Goal: Task Accomplishment & Management: Manage account settings

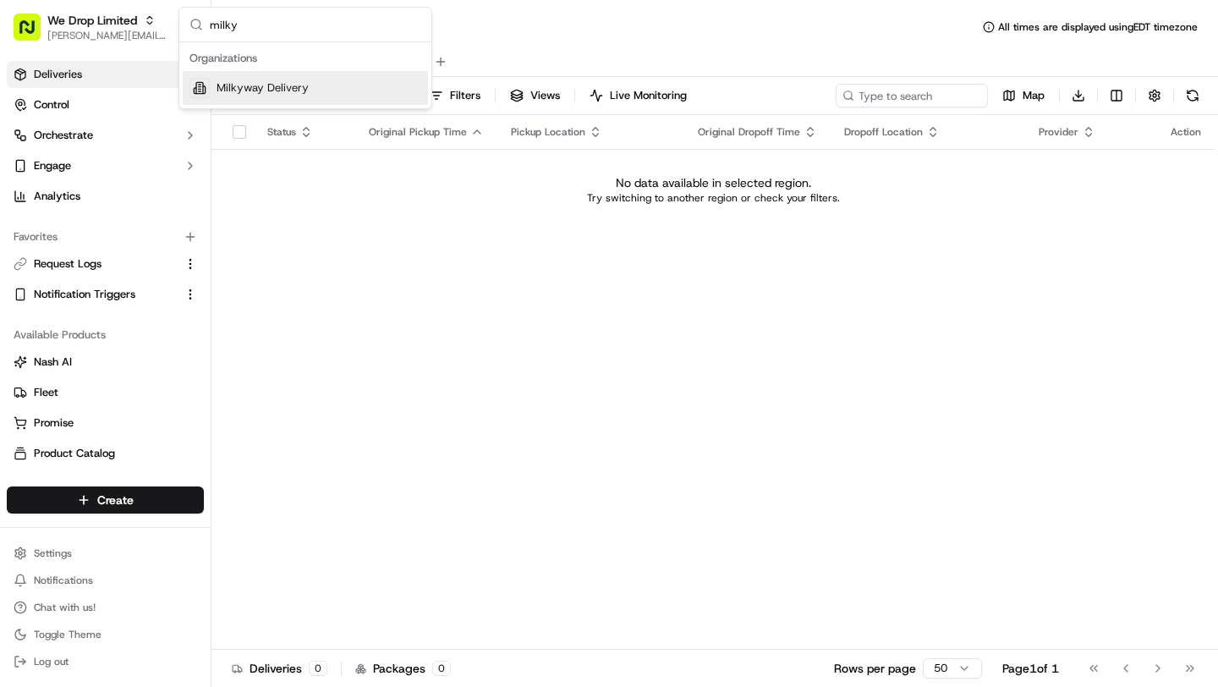
type input "milky"
click at [239, 93] on span "Milkyway Delivery" at bounding box center [263, 87] width 92 height 15
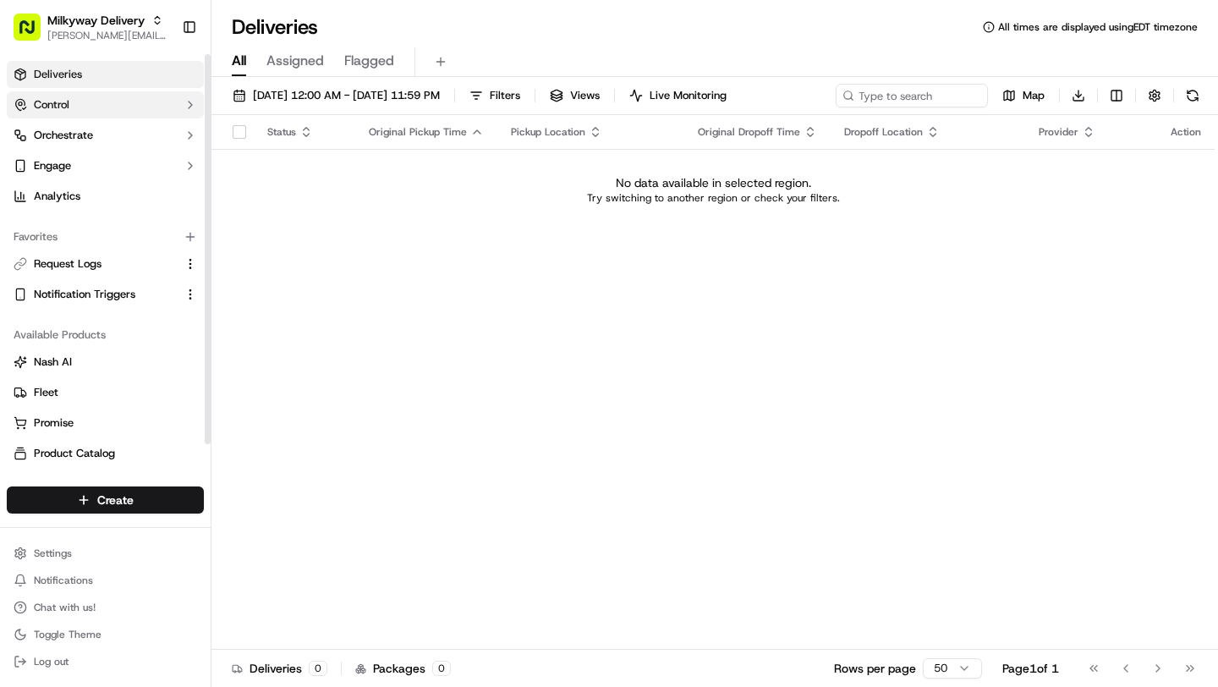
click at [68, 111] on span "Control" at bounding box center [52, 104] width 36 height 15
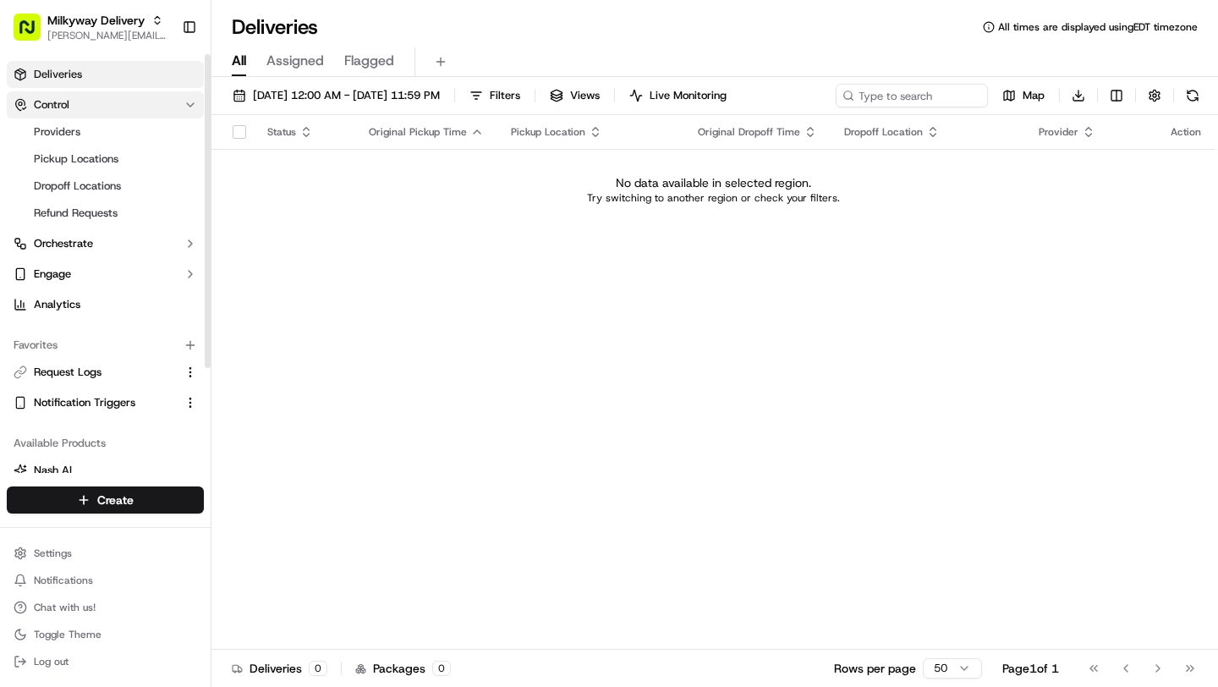
click at [70, 102] on button "Control" at bounding box center [105, 104] width 197 height 27
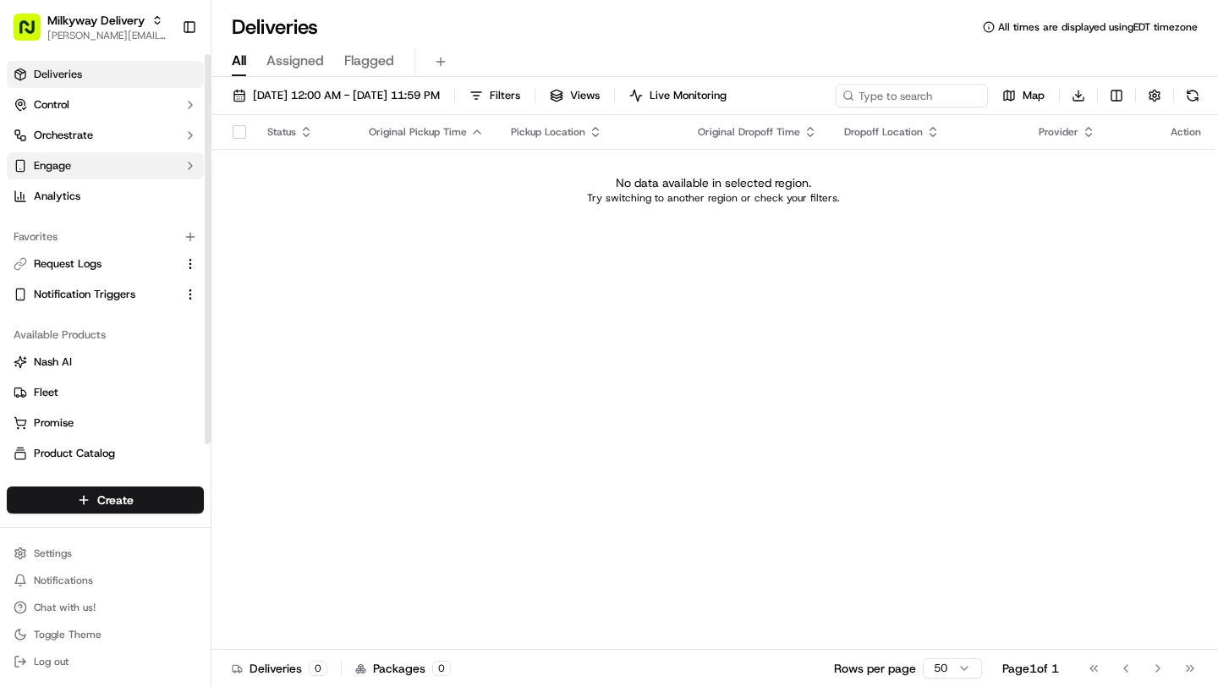
click at [68, 161] on span "Engage" at bounding box center [52, 165] width 37 height 15
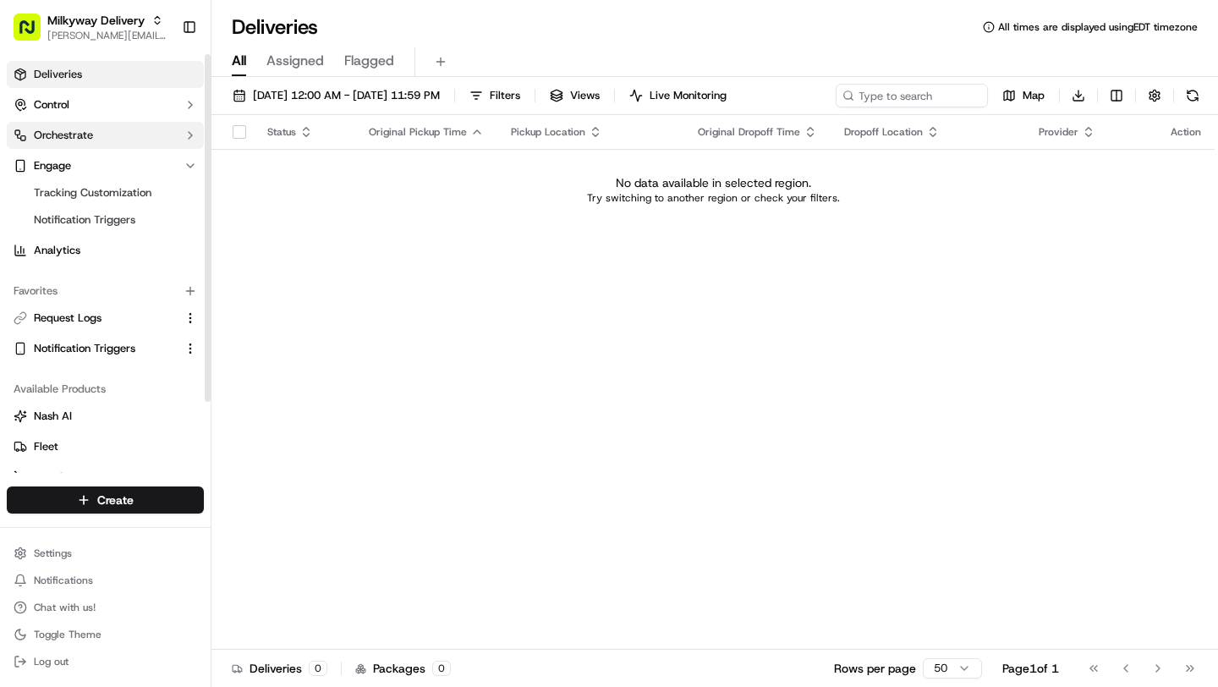
click at [68, 142] on span "Orchestrate" at bounding box center [63, 135] width 59 height 15
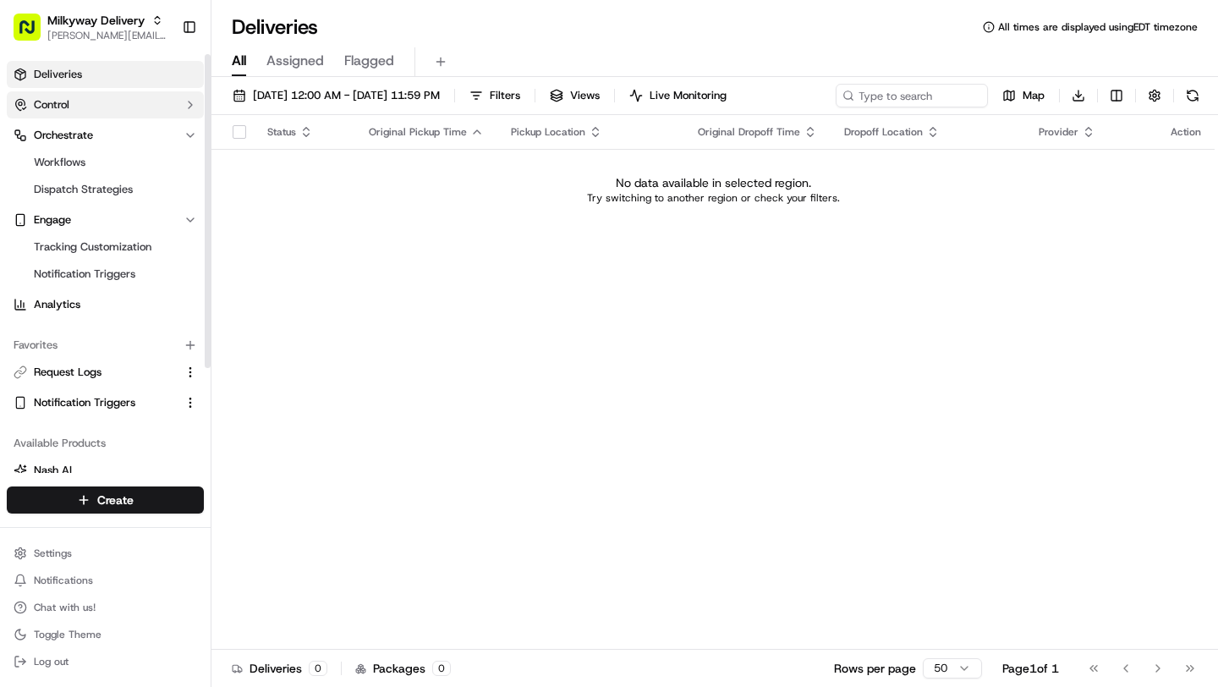
click at [70, 98] on button "Control" at bounding box center [105, 104] width 197 height 27
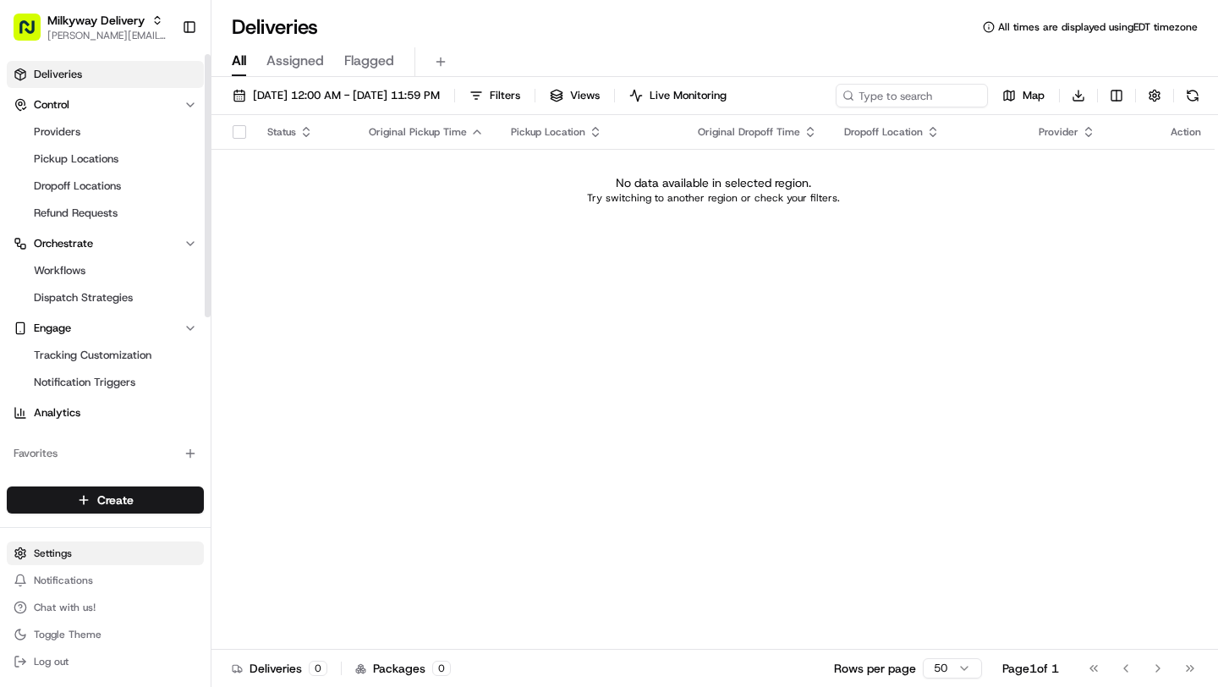
click at [69, 551] on html "Milkyway Delivery [EMAIL_ADDRESS][DOMAIN_NAME] Toggle Sidebar Deliveries Contro…" at bounding box center [609, 343] width 1218 height 687
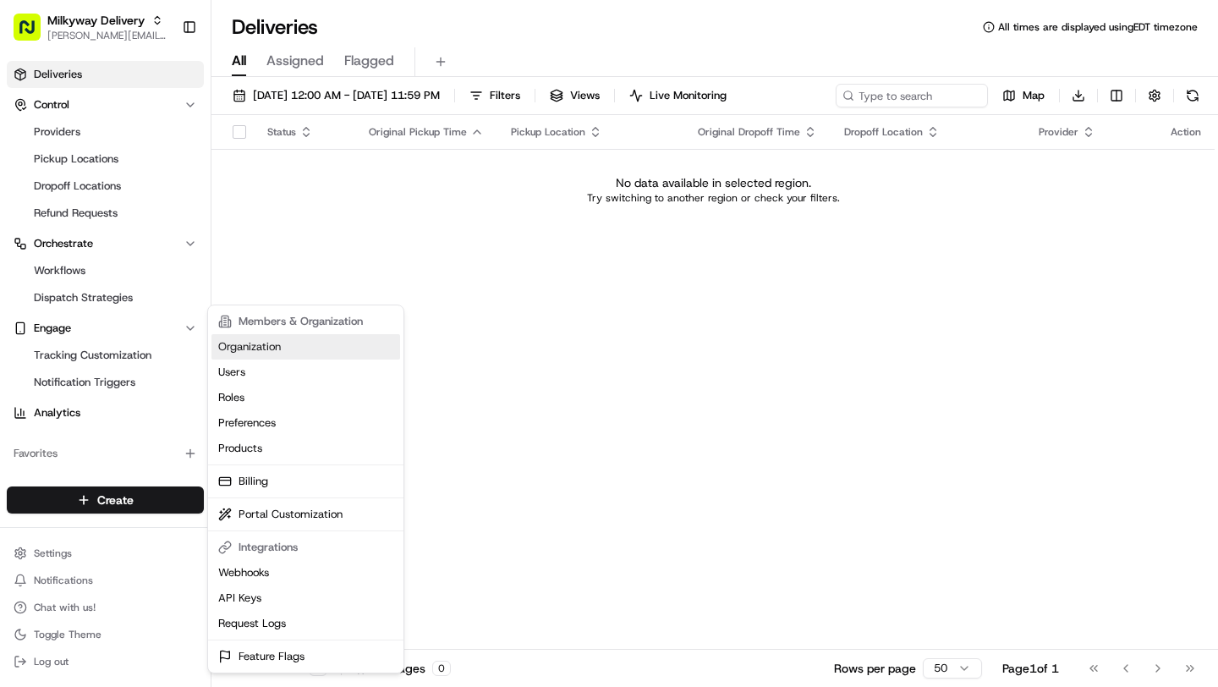
click at [261, 346] on link "Organization" at bounding box center [306, 346] width 189 height 25
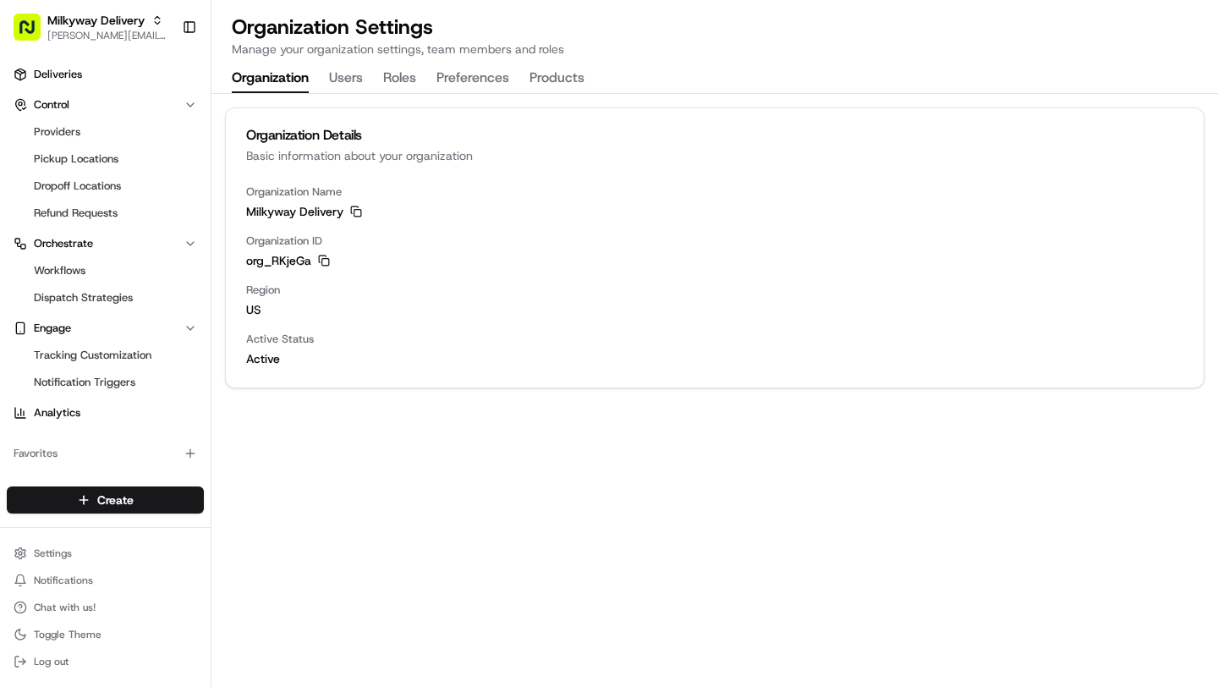
click at [350, 58] on div "Organization Settings Manage your organization settings, team members and roles…" at bounding box center [715, 54] width 1007 height 80
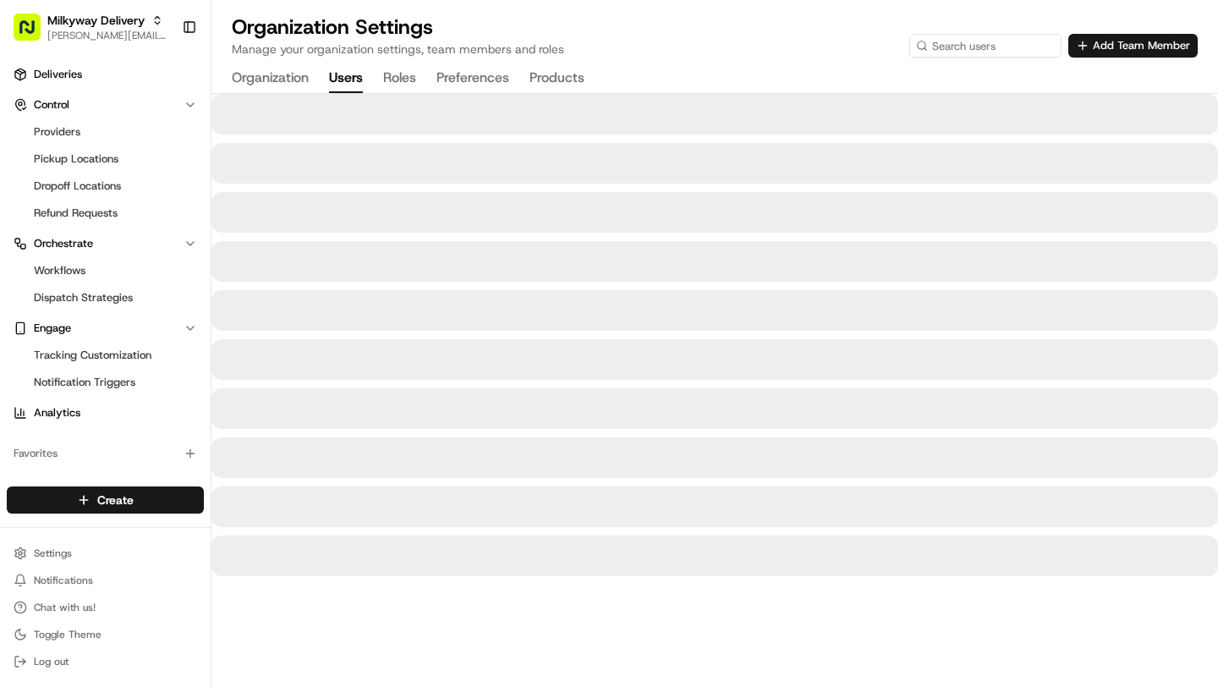
click at [349, 74] on button "Users" at bounding box center [346, 78] width 34 height 29
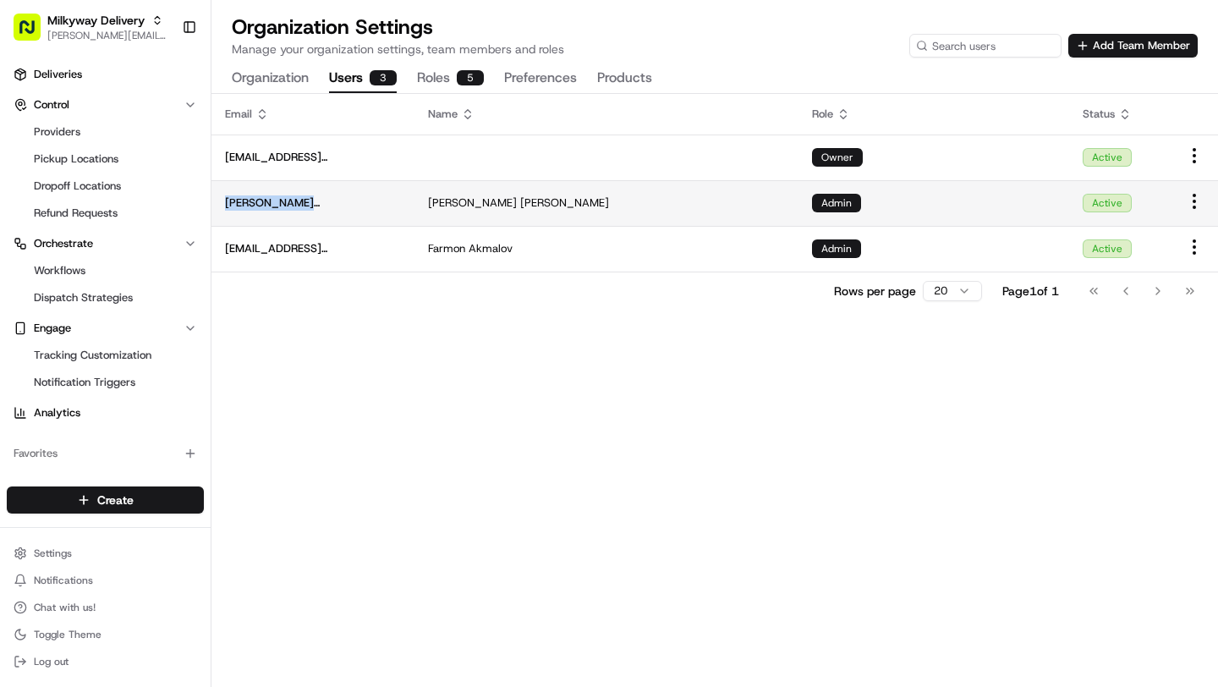
drag, startPoint x: 334, startPoint y: 204, endPoint x: 227, endPoint y: 206, distance: 107.5
click at [227, 206] on span "[PERSON_NAME][EMAIL_ADDRESS][DOMAIN_NAME]" at bounding box center [313, 202] width 176 height 15
copy span "[PERSON_NAME][EMAIL_ADDRESS][DOMAIN_NAME]"
